Goal: Book appointment/travel/reservation

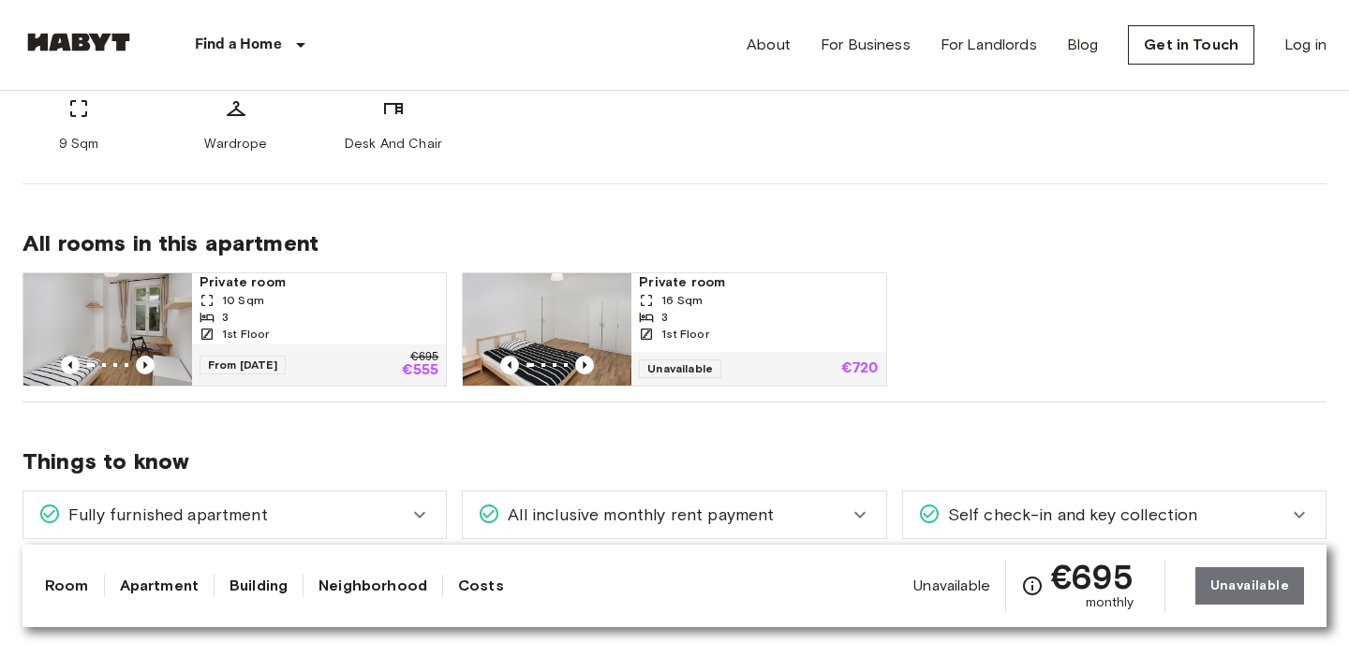
scroll to position [831, 0]
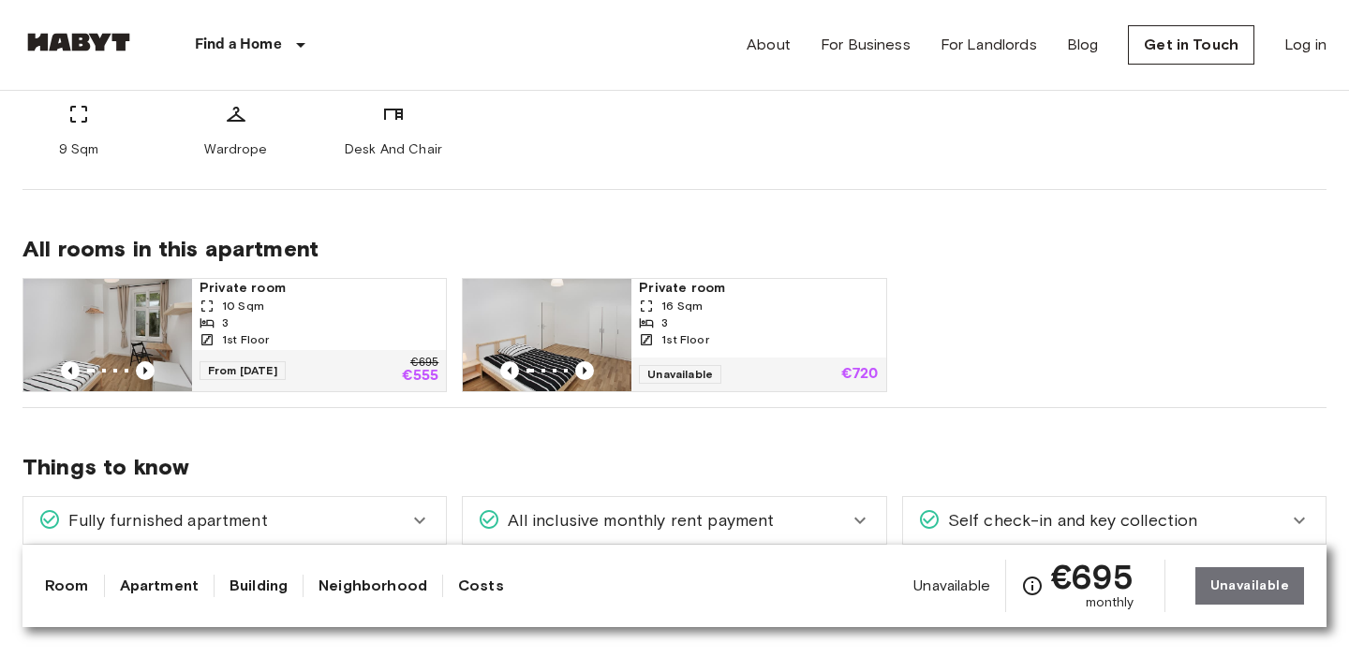
click at [310, 318] on div "3" at bounding box center [318, 323] width 239 height 17
click at [1026, 285] on div "Private room 10 Sqm 3 1st Floor From 19 Aug 25 €695 €555 Private room 16 Sqm 3 …" at bounding box center [666, 327] width 1319 height 129
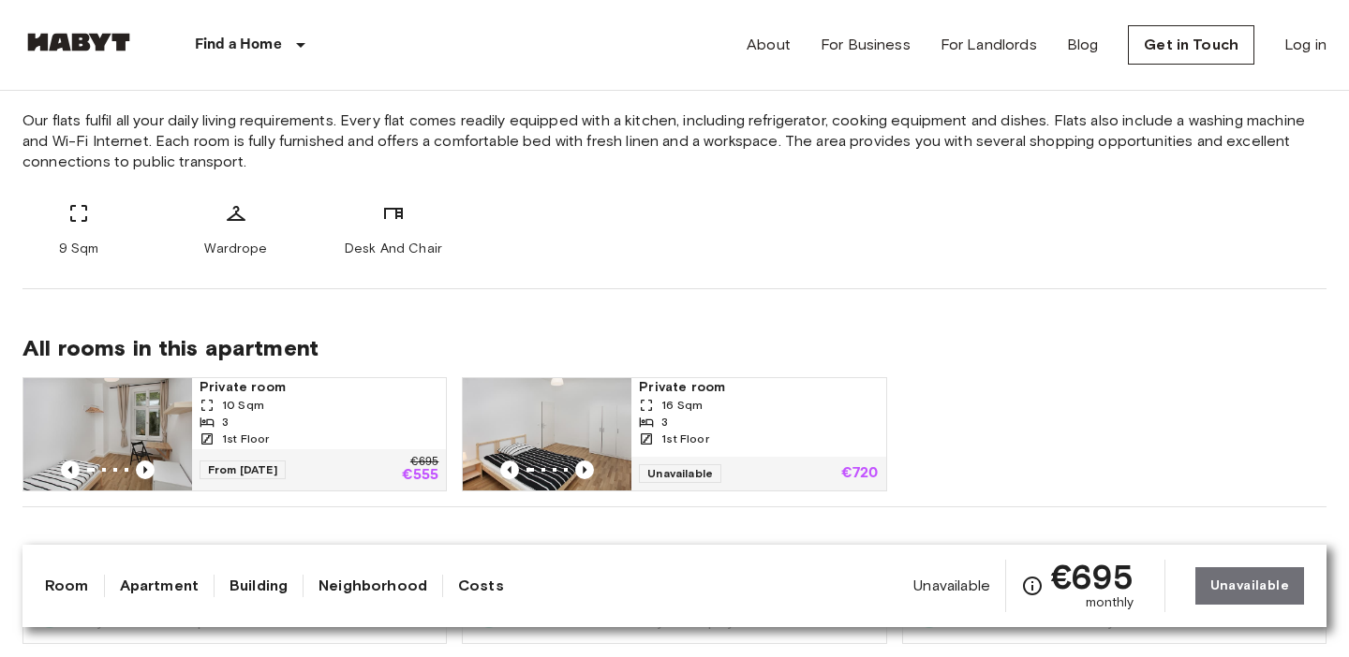
scroll to position [732, 0]
click at [665, 274] on div "About the room Our flats fulfil all your daily living requirements. Every flat …" at bounding box center [674, 148] width 1304 height 282
click at [666, 278] on div "About the room Our flats fulfil all your daily living requirements. Every flat …" at bounding box center [674, 148] width 1304 height 282
click at [632, 231] on div "9 Sqm Wardrope Desk And Chair" at bounding box center [674, 229] width 1304 height 56
click at [579, 47] on div "Find a Home Europe Amsterdam Berlin Brussels Cologne Dusseldorf Frankfurt Graz …" at bounding box center [674, 45] width 1304 height 90
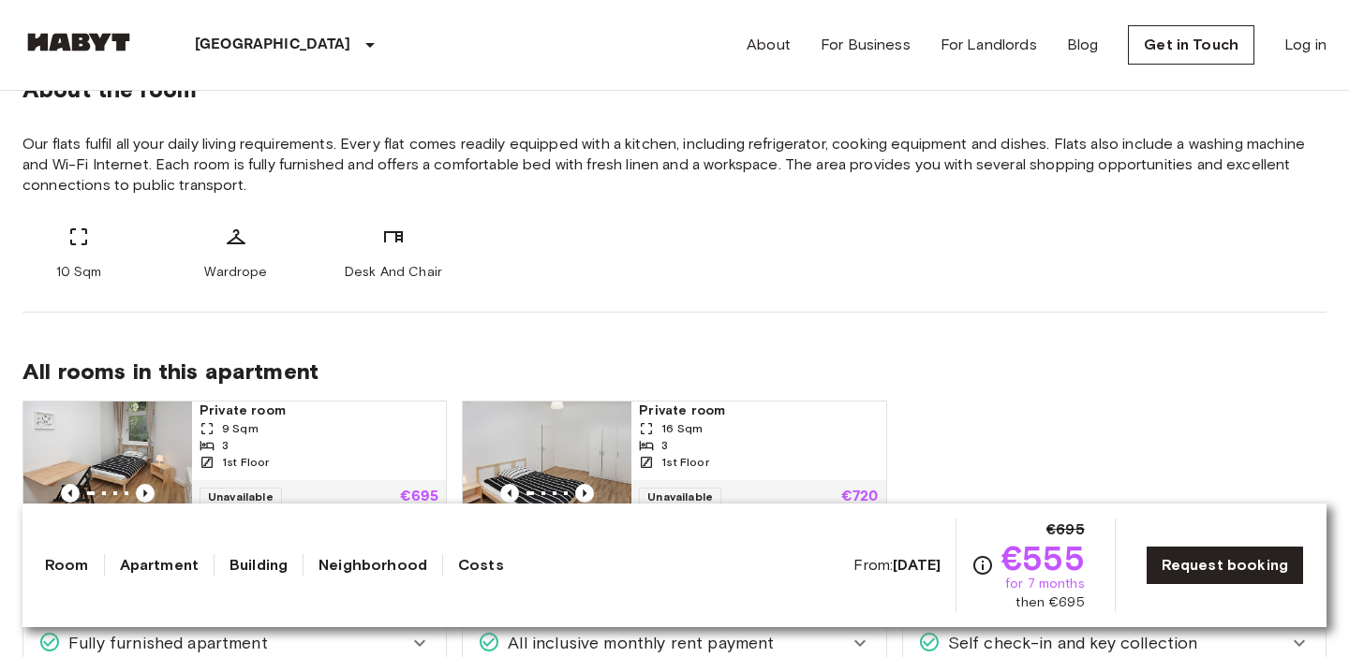
scroll to position [825, 0]
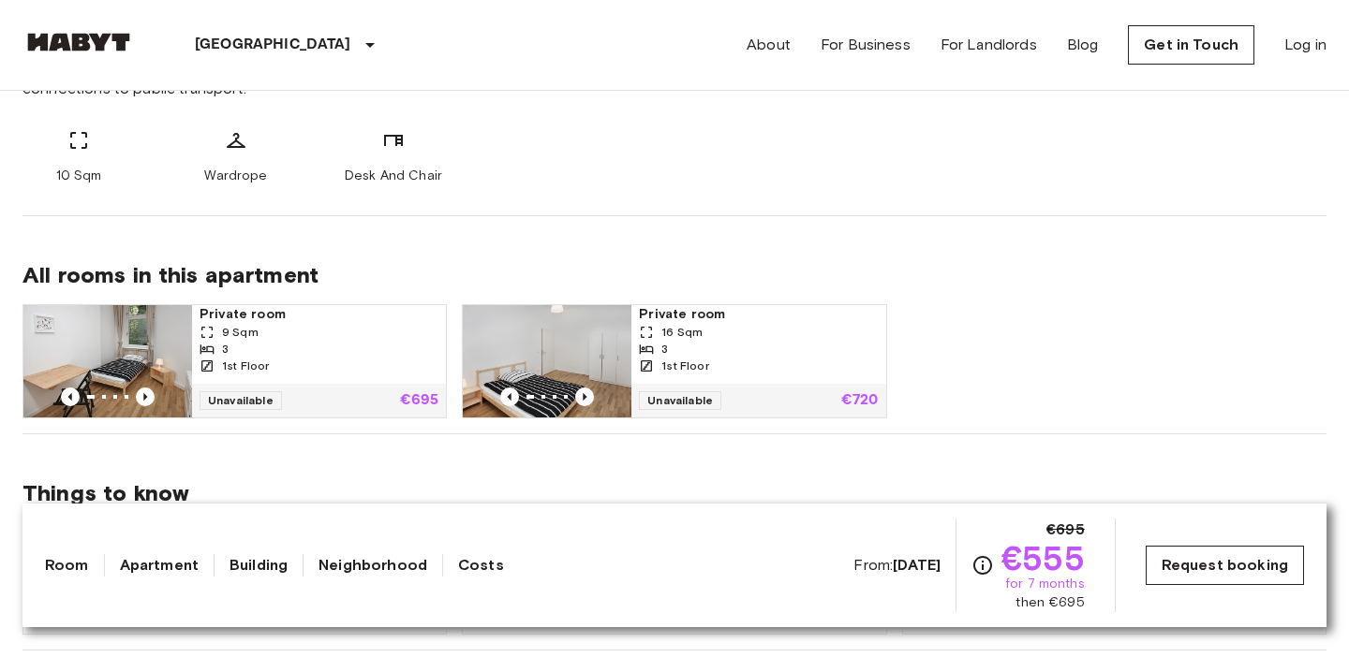
click at [1191, 560] on link "Request booking" at bounding box center [1224, 565] width 158 height 39
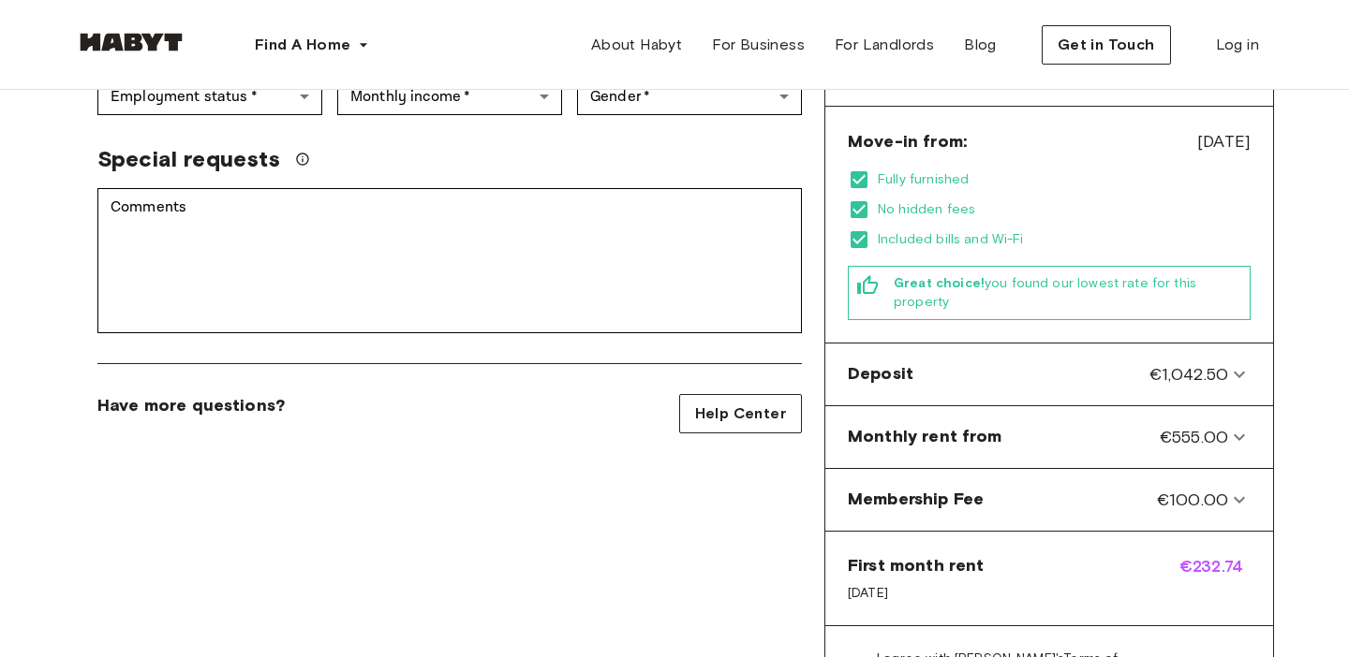
scroll to position [507, 0]
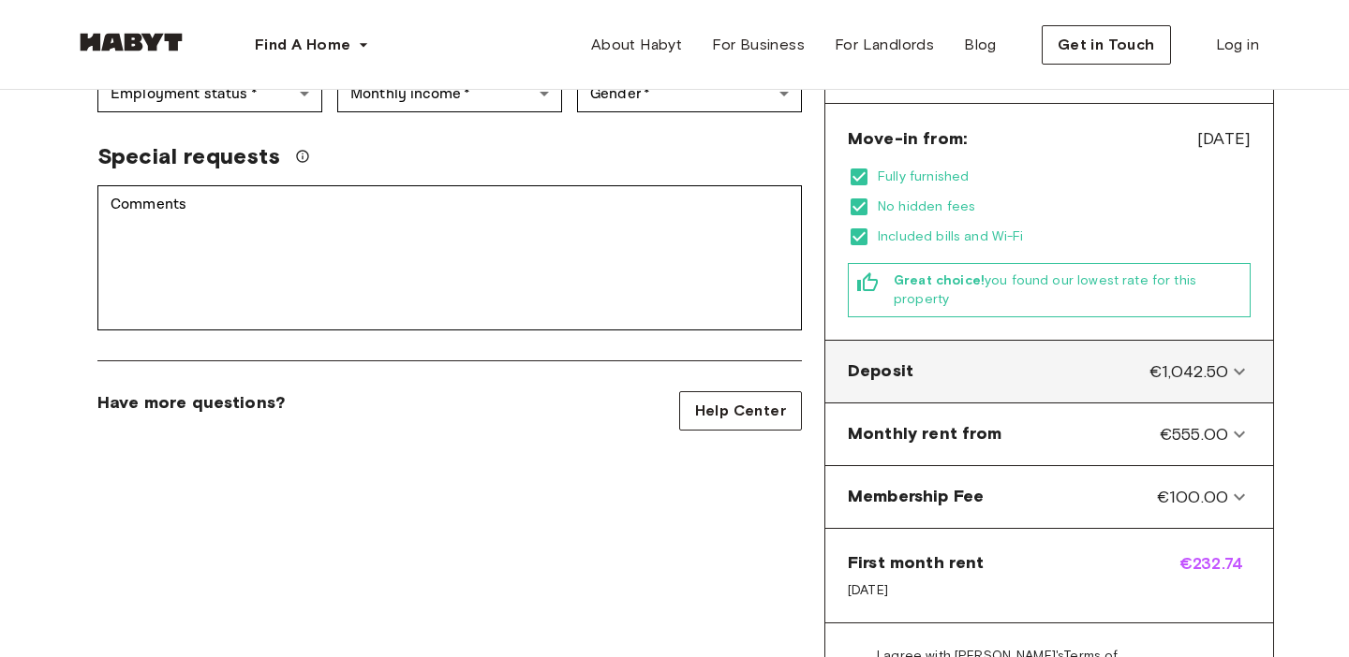
click at [1236, 361] on icon at bounding box center [1239, 372] width 22 height 22
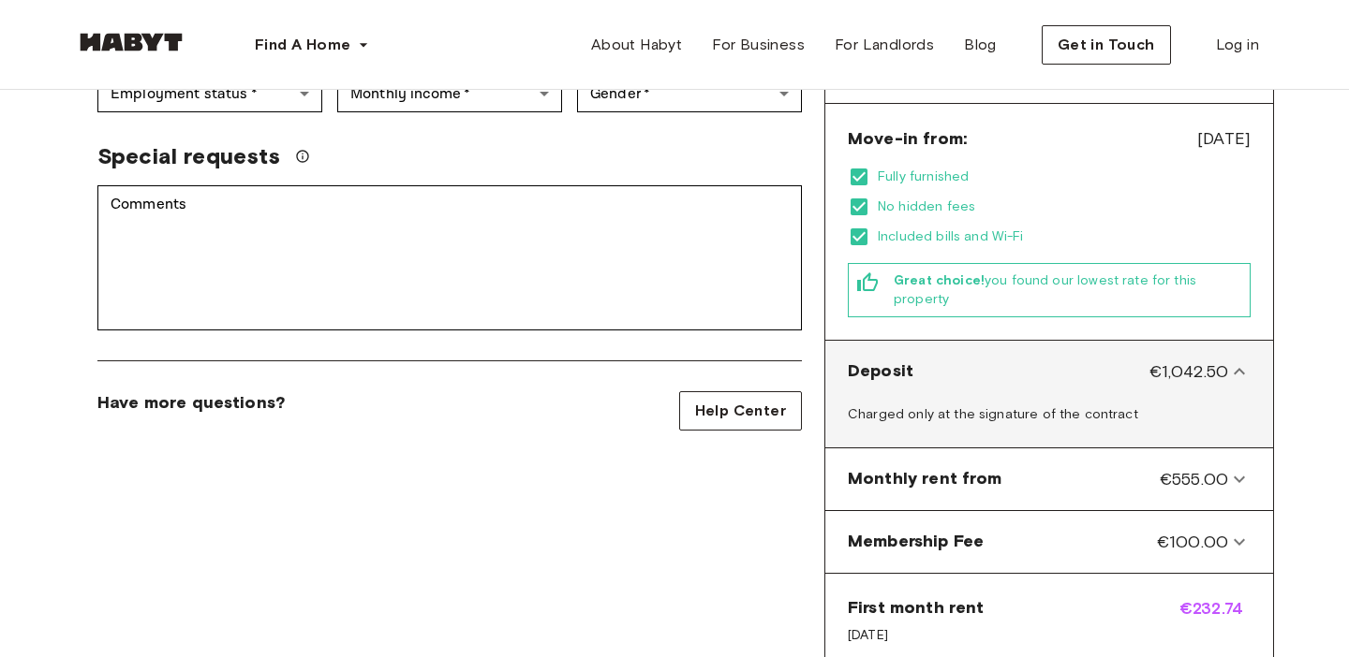
click at [1235, 361] on icon at bounding box center [1239, 372] width 22 height 22
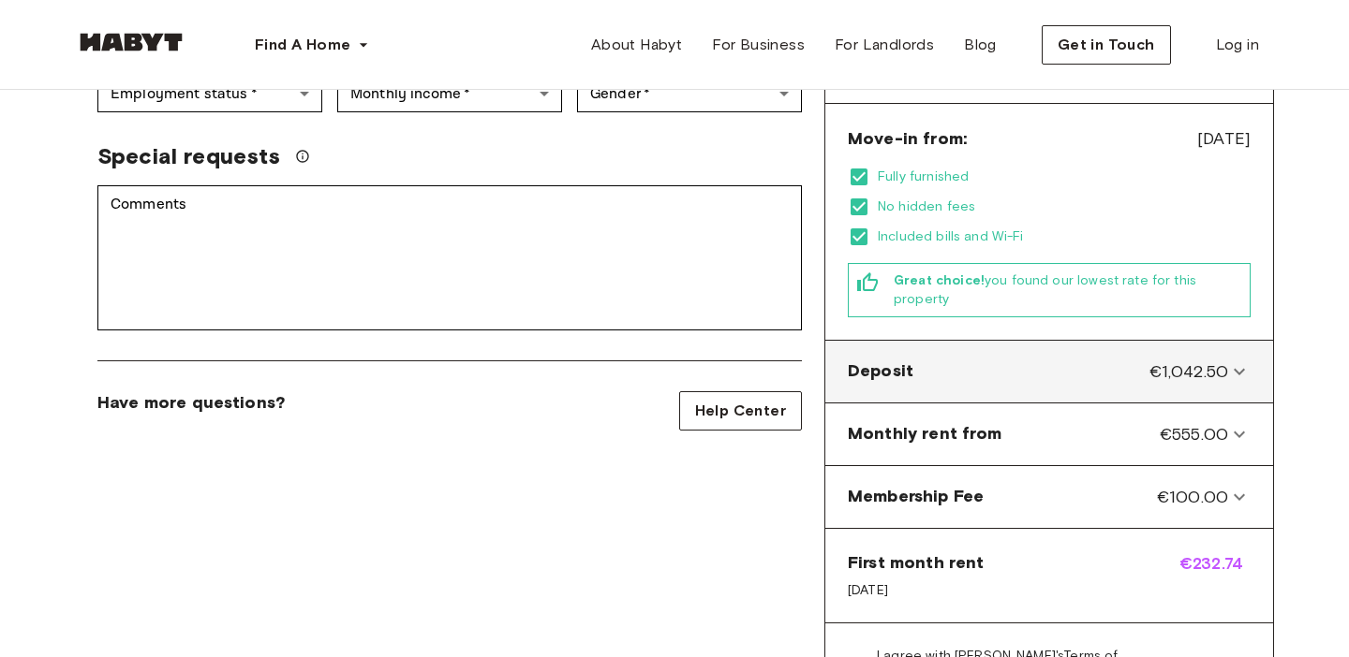
click at [1234, 369] on icon at bounding box center [1238, 372] width 11 height 7
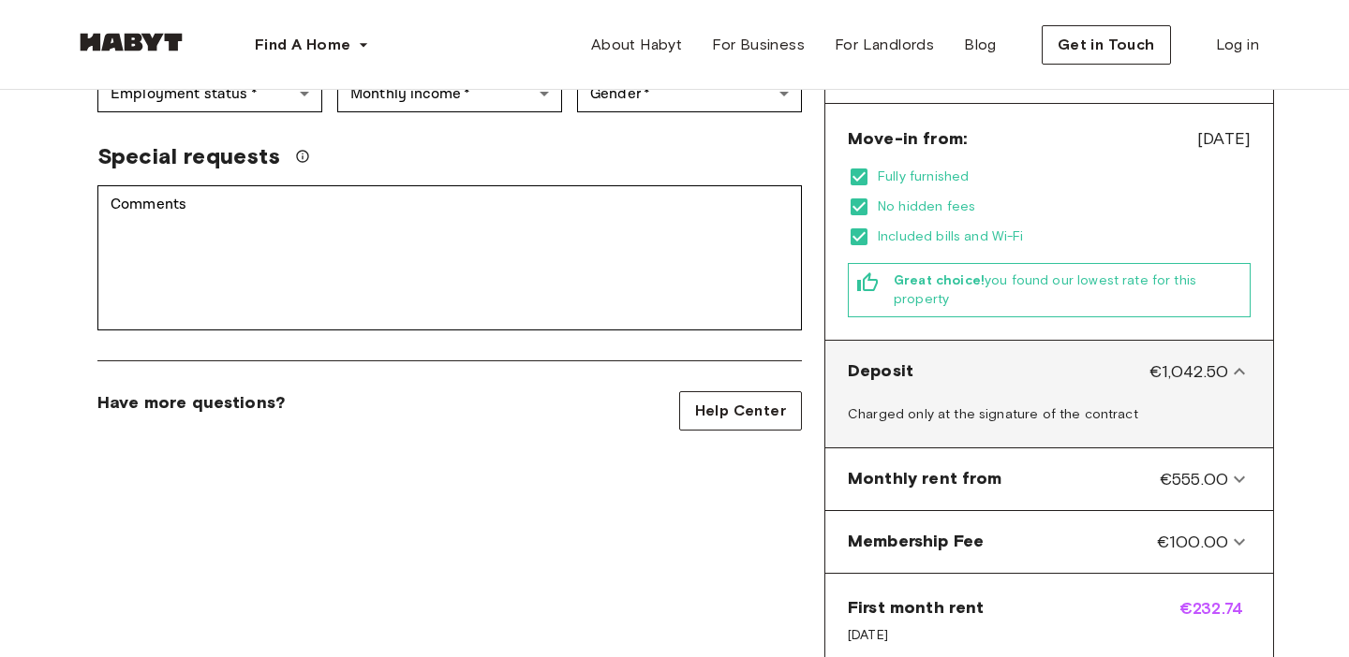
click at [1234, 361] on icon at bounding box center [1239, 372] width 22 height 22
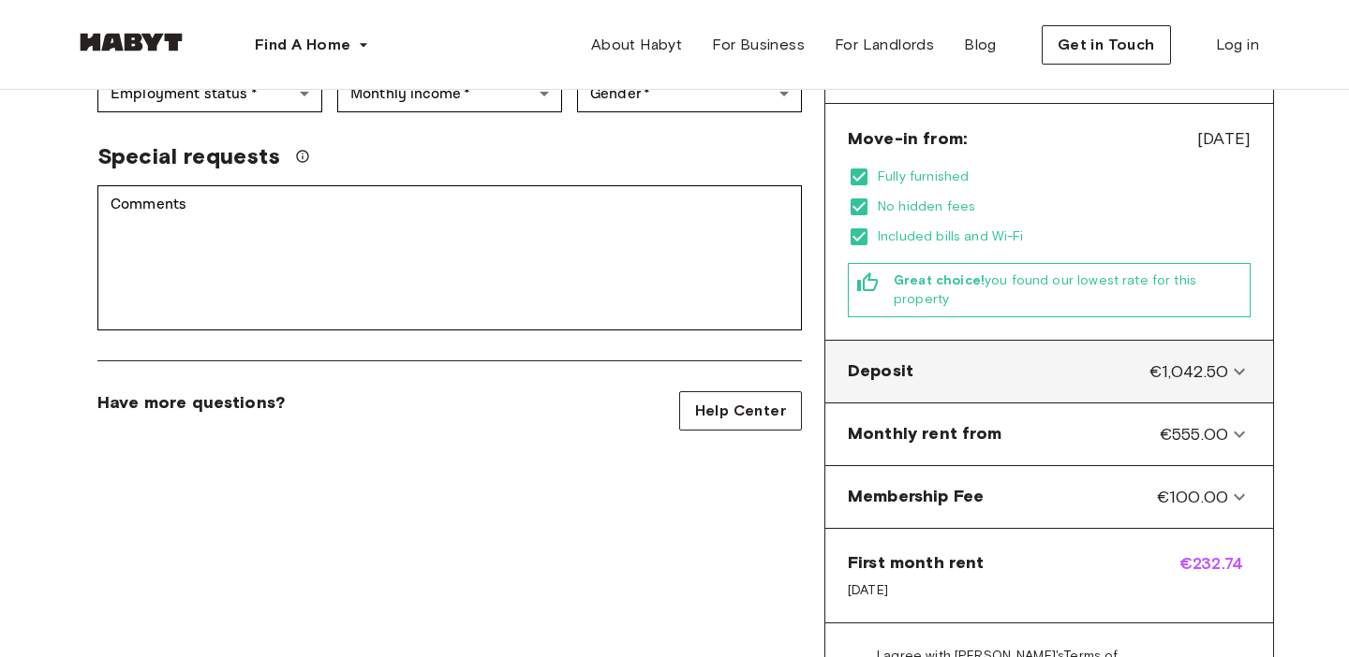
scroll to position [519, 0]
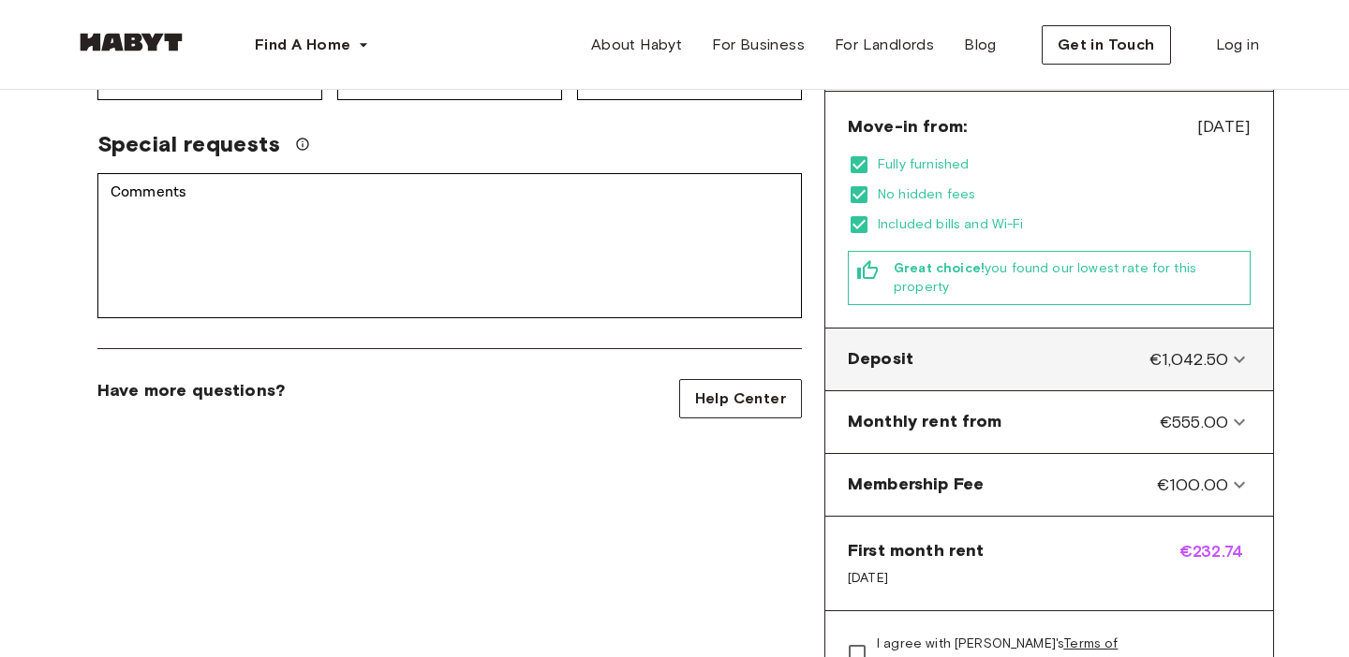
click at [1240, 348] on icon at bounding box center [1239, 359] width 22 height 22
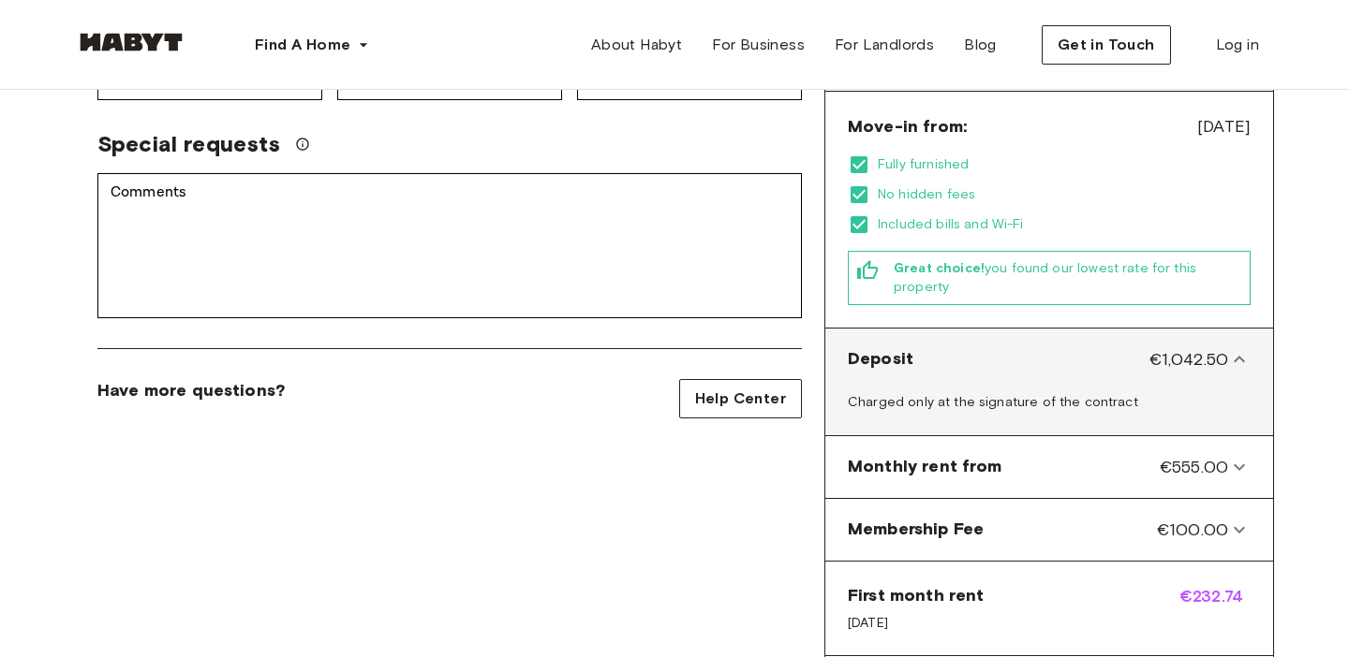
click at [1240, 348] on icon at bounding box center [1239, 359] width 22 height 22
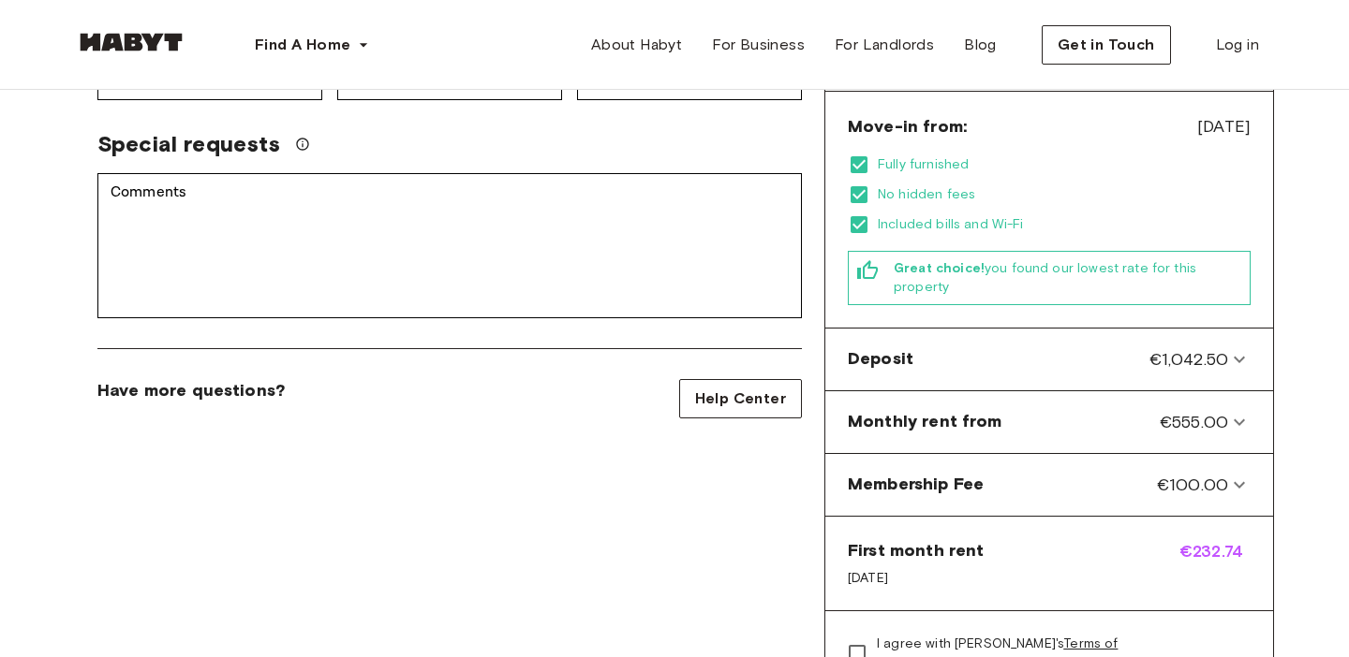
click at [622, 435] on div "Private Room in [GEOGRAPHIC_DATA], [GEOGRAPHIC_DATA] Account details Email   * …" at bounding box center [449, 242] width 749 height 1214
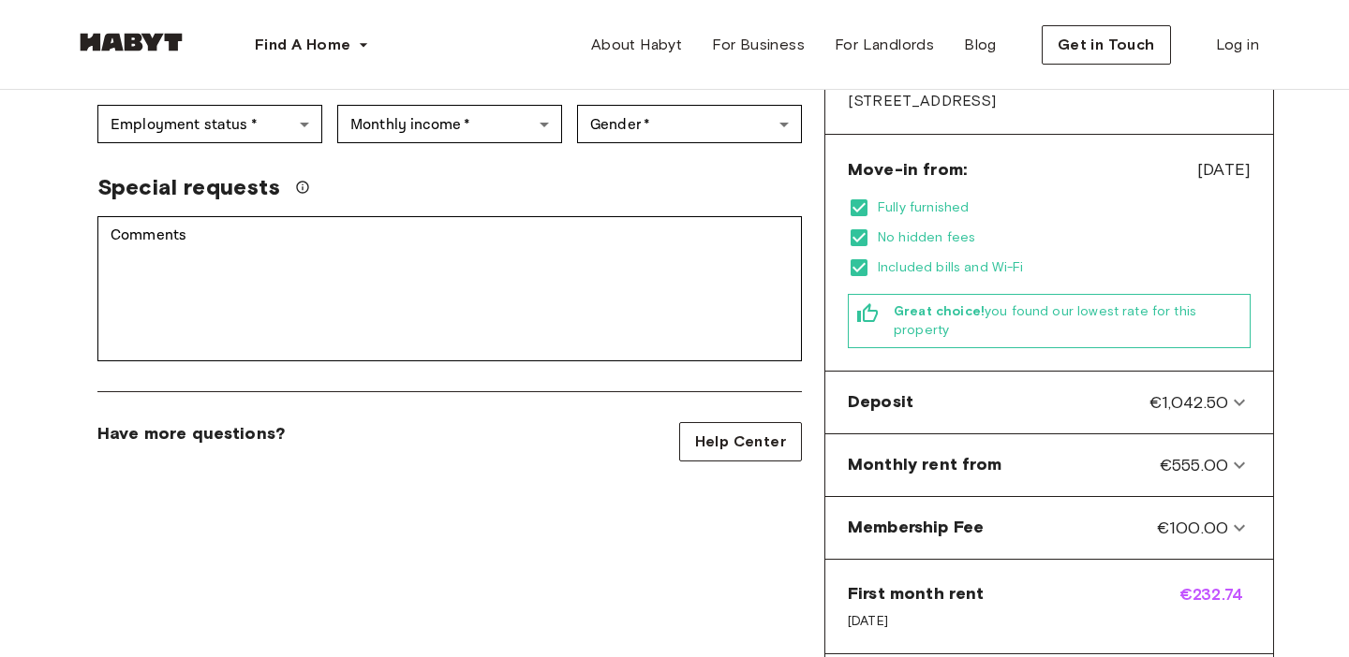
scroll to position [467, 0]
